Goal: Information Seeking & Learning: Find specific page/section

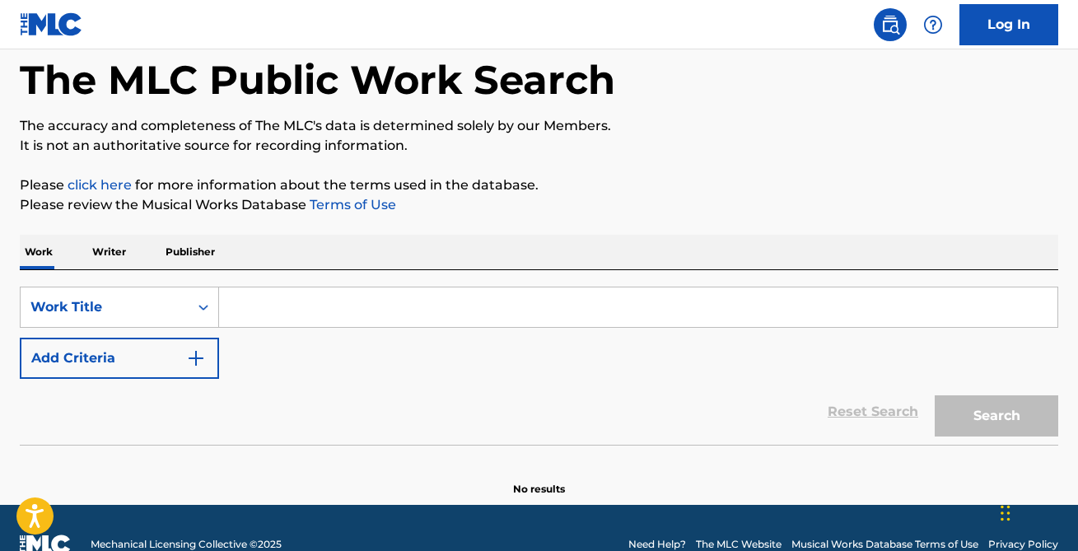
scroll to position [113, 0]
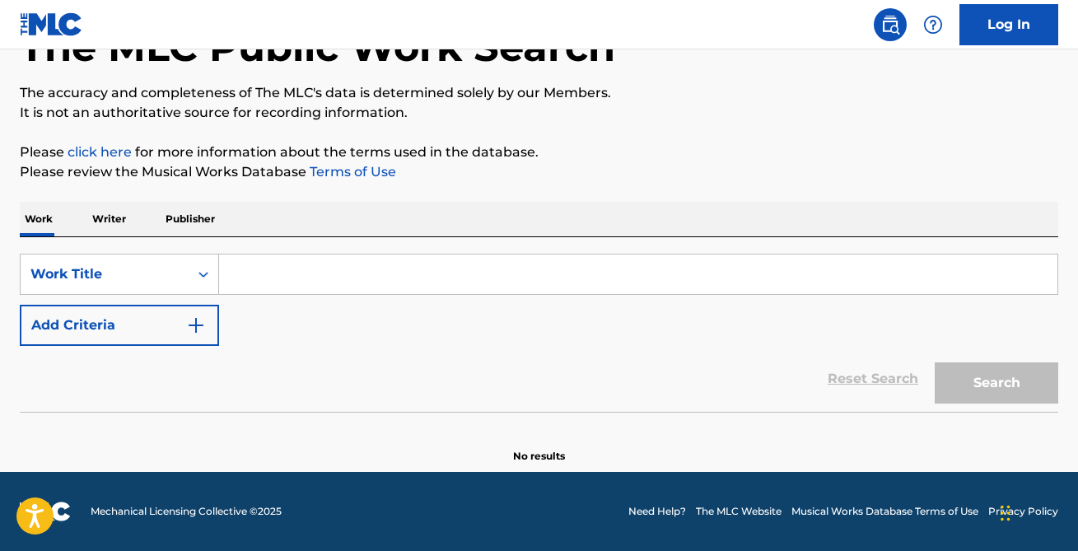
click at [581, 274] on input "Search Form" at bounding box center [638, 274] width 838 height 40
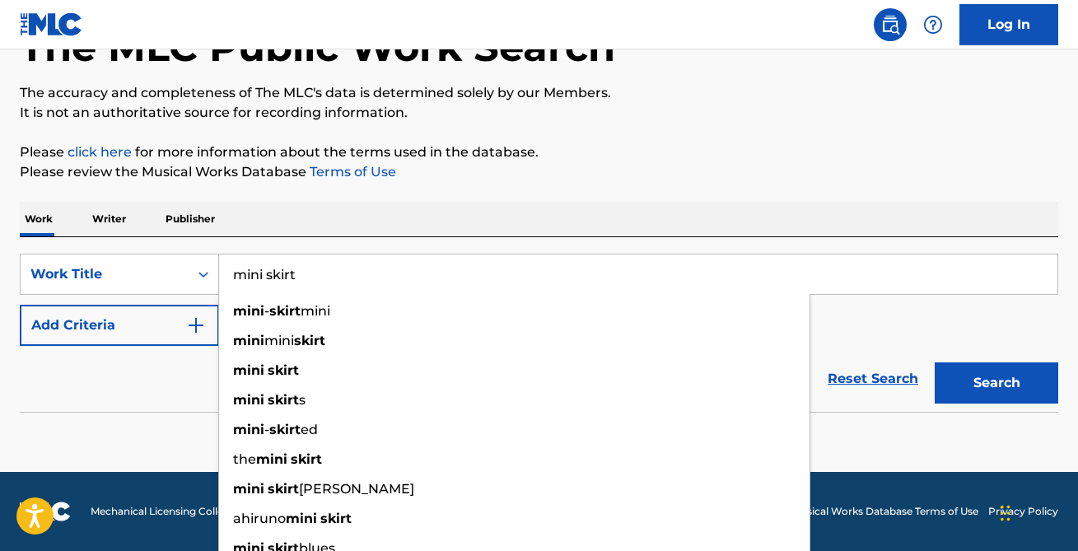
type input "mini skirt"
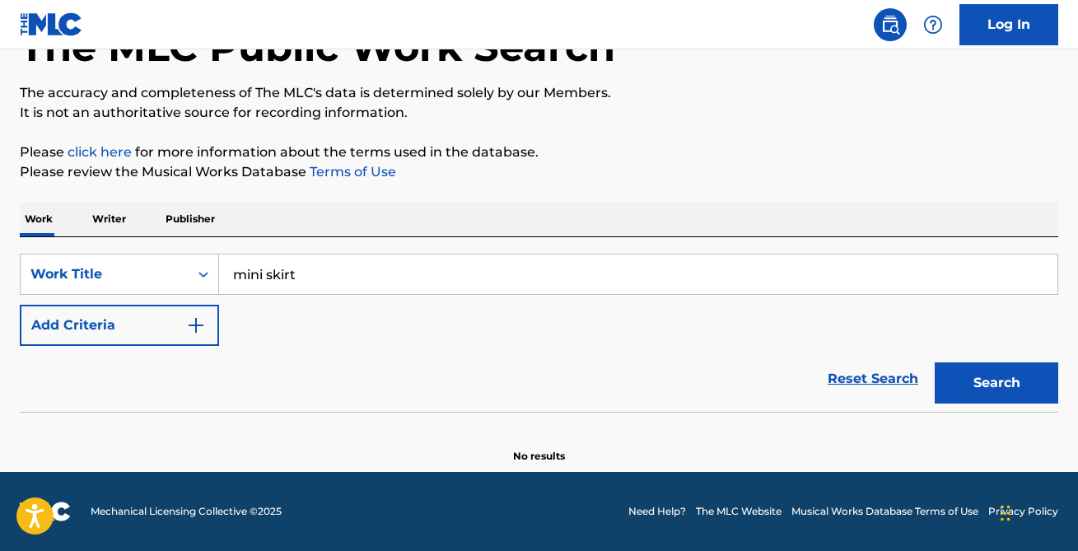
click at [175, 332] on button "Add Criteria" at bounding box center [119, 325] width 199 height 41
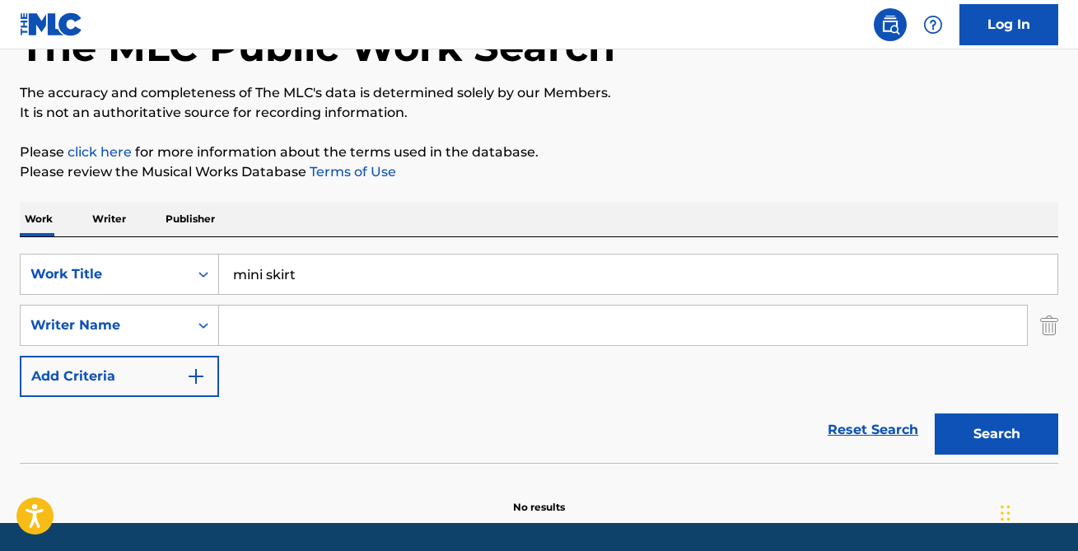
click at [277, 319] on input "Search Form" at bounding box center [623, 325] width 808 height 40
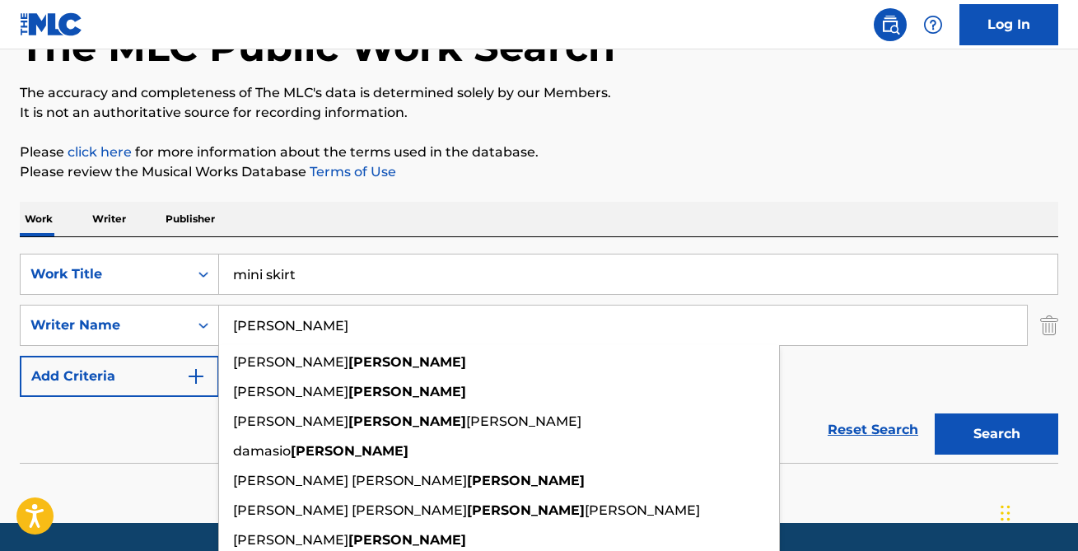
type input "[PERSON_NAME]"
click at [934, 413] on button "Search" at bounding box center [995, 433] width 123 height 41
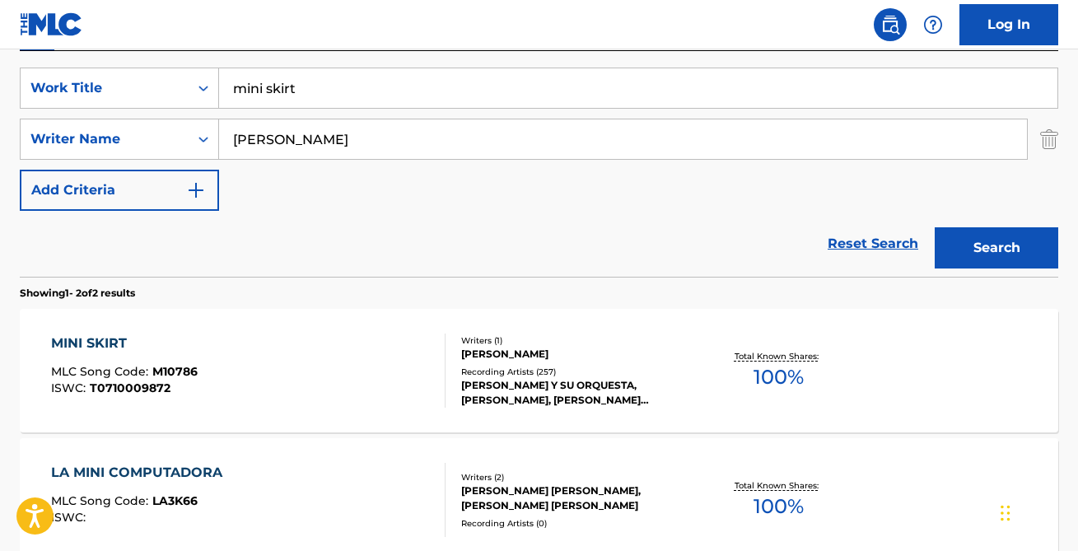
scroll to position [323, 0]
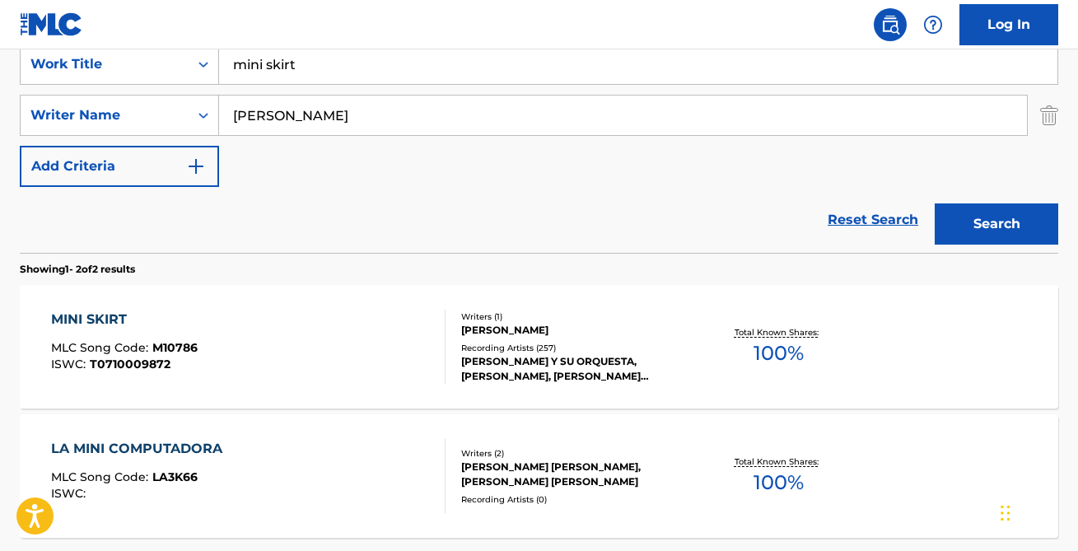
click at [105, 322] on div "MINI SKIRT" at bounding box center [124, 320] width 147 height 20
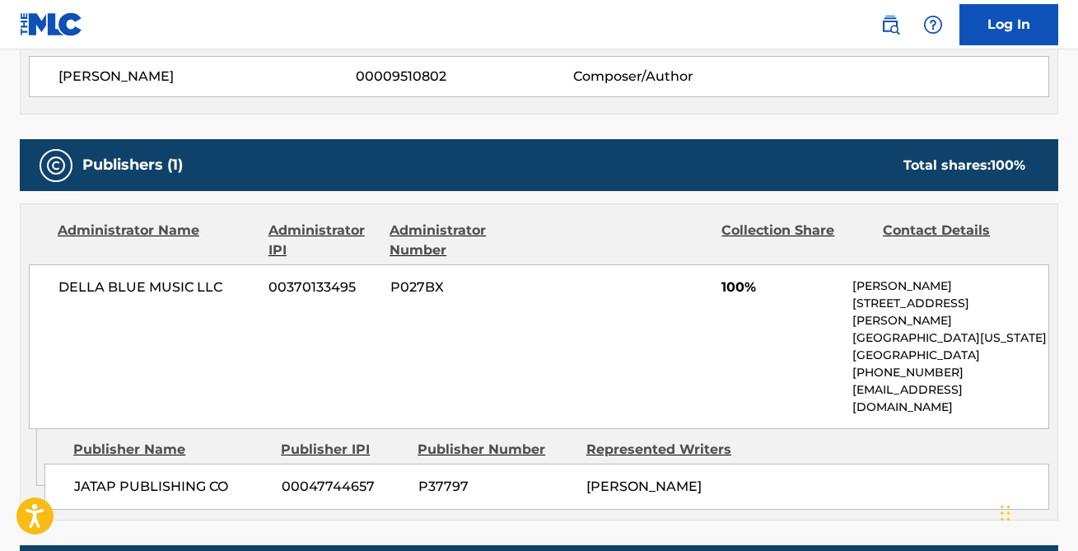
scroll to position [627, 0]
